Goal: Check status

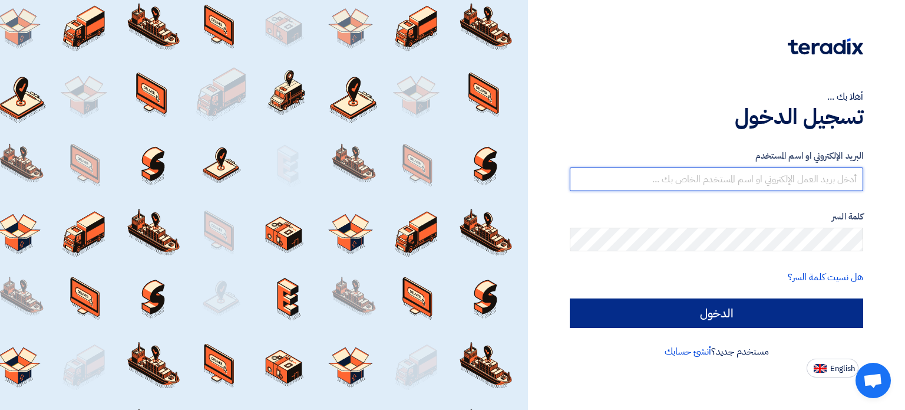
type input "[EMAIL_ADDRESS][DOMAIN_NAME]"
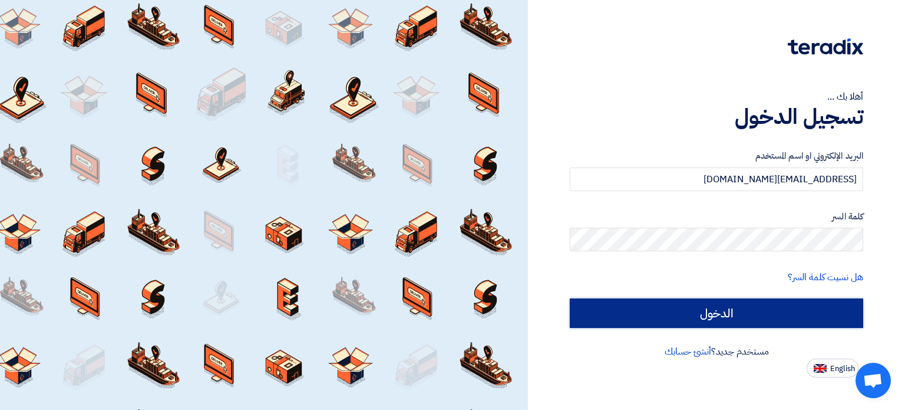
click at [744, 315] on input "الدخول" at bounding box center [716, 312] width 293 height 29
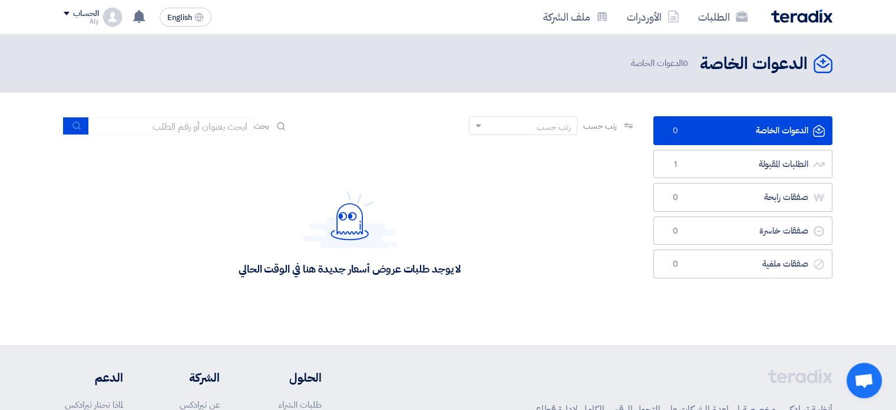
click at [90, 18] on div "Aly" at bounding box center [81, 21] width 35 height 6
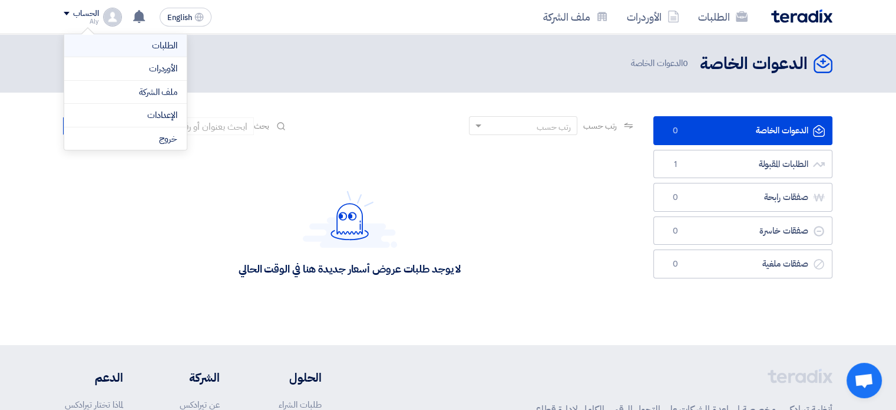
click at [155, 45] on link "الطلبات" at bounding box center [126, 46] width 104 height 14
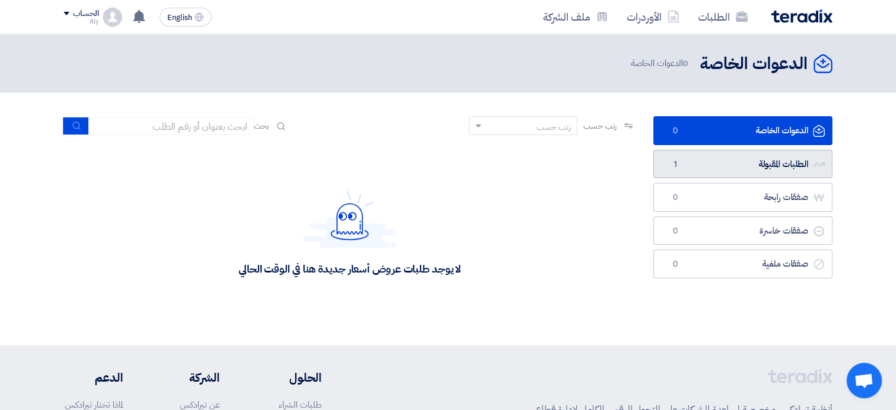
click at [771, 169] on link "الطلبات المقبولة الطلبات المقبولة 1" at bounding box center [743, 164] width 179 height 29
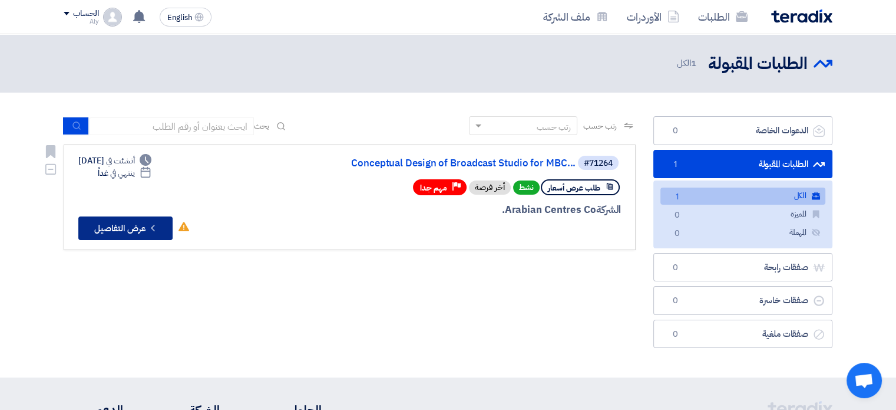
click at [112, 233] on button "Check details عرض التفاصيل" at bounding box center [125, 228] width 94 height 24
